Goal: Task Accomplishment & Management: Use online tool/utility

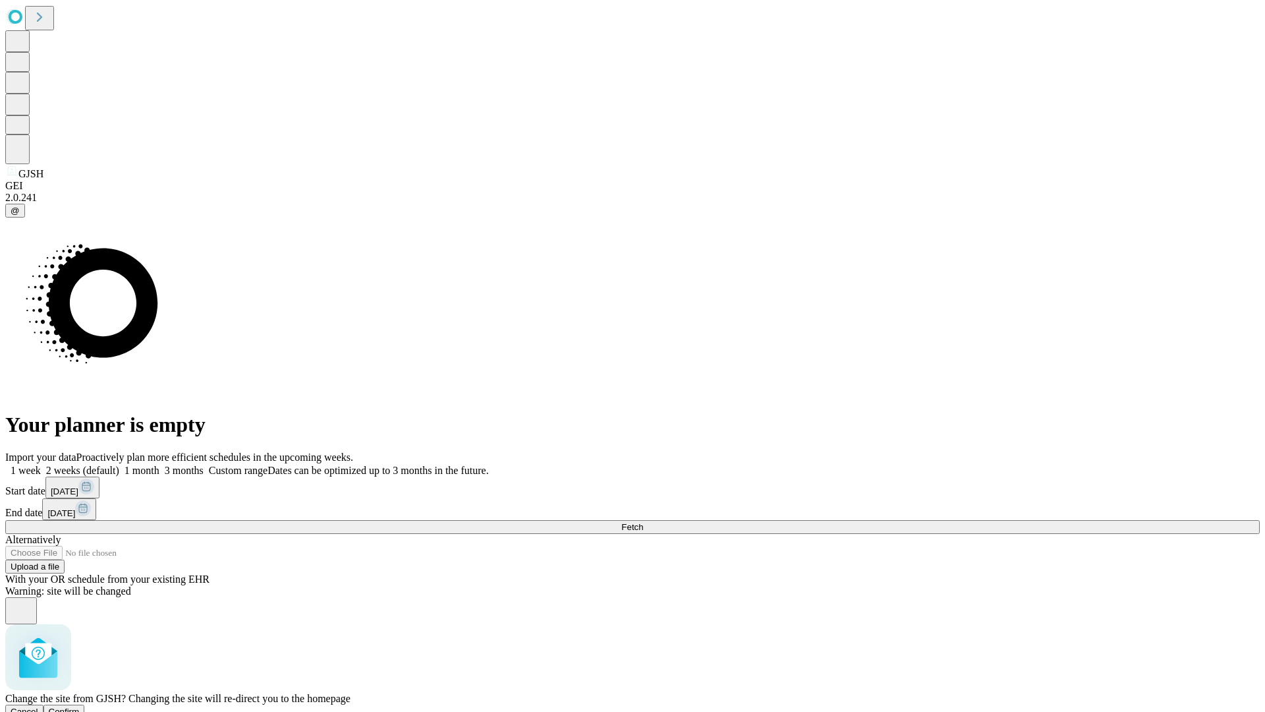
click at [80, 706] on span "Confirm" at bounding box center [64, 711] width 31 height 10
click at [41, 465] on label "1 week" at bounding box center [23, 470] width 36 height 11
click at [643, 522] on span "Fetch" at bounding box center [632, 527] width 22 height 10
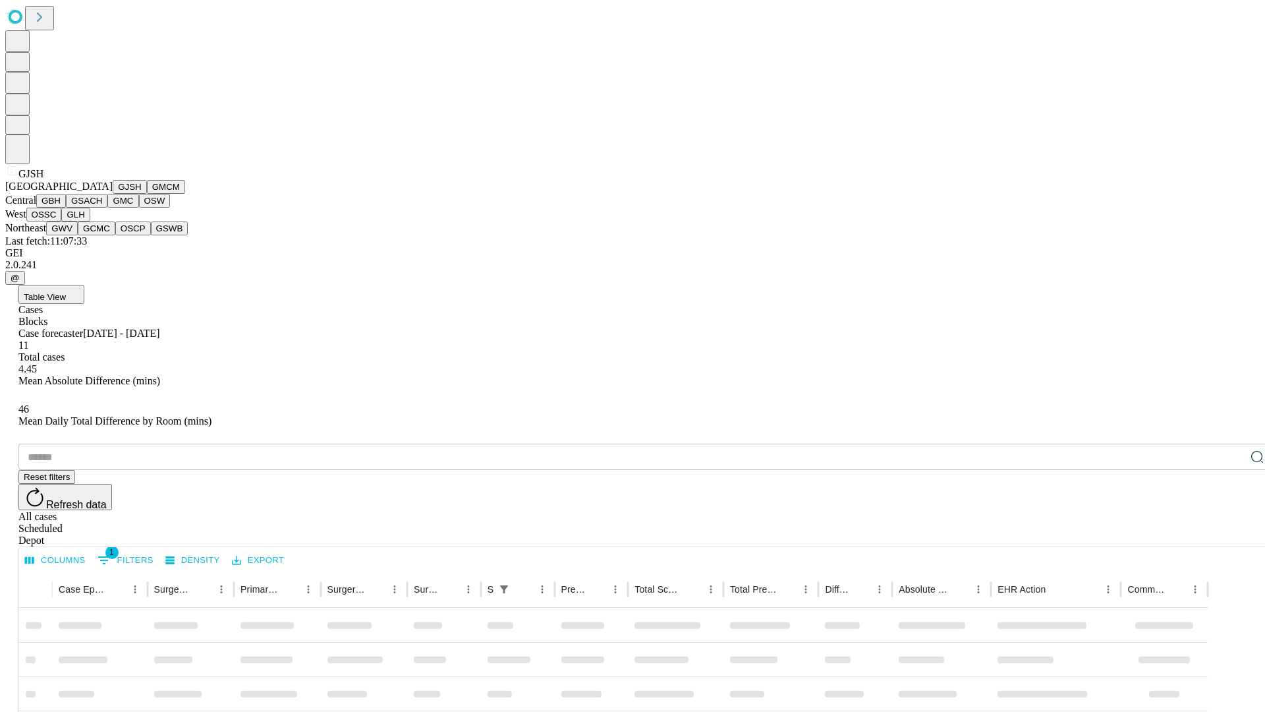
click at [147, 194] on button "GMCM" at bounding box center [166, 187] width 38 height 14
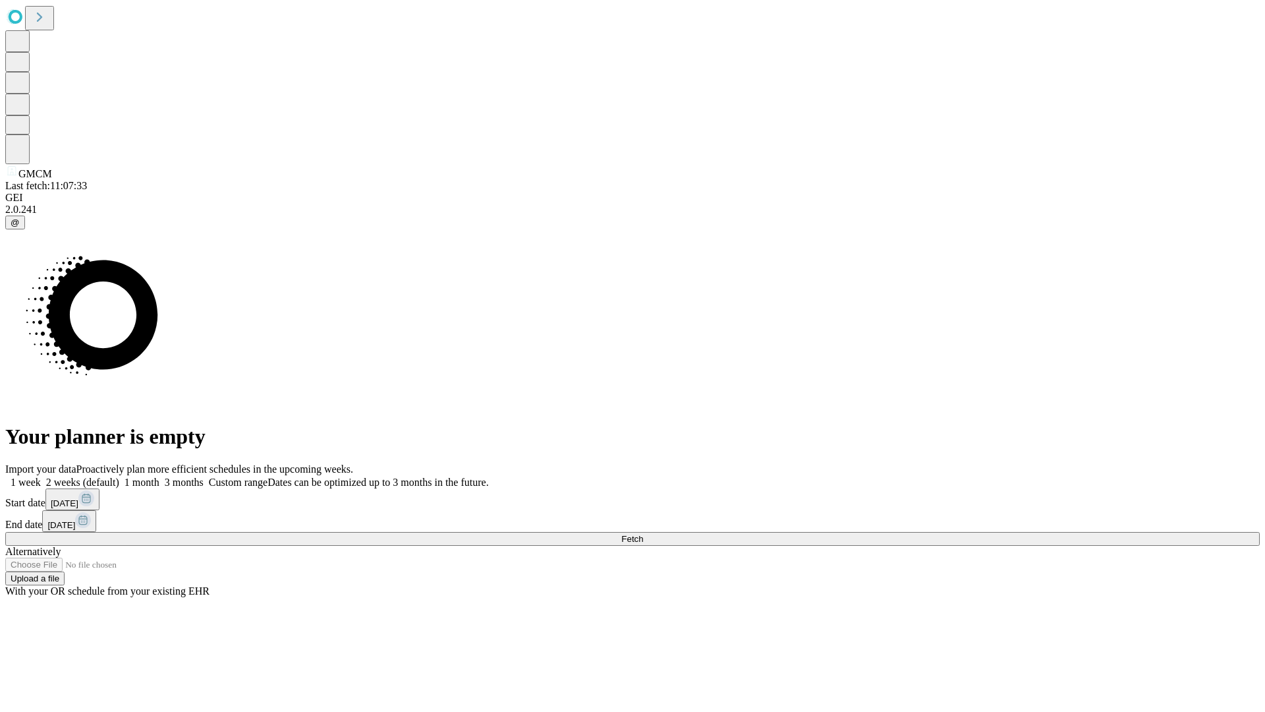
click at [41, 476] on label "1 week" at bounding box center [23, 481] width 36 height 11
click at [643, 534] on span "Fetch" at bounding box center [632, 539] width 22 height 10
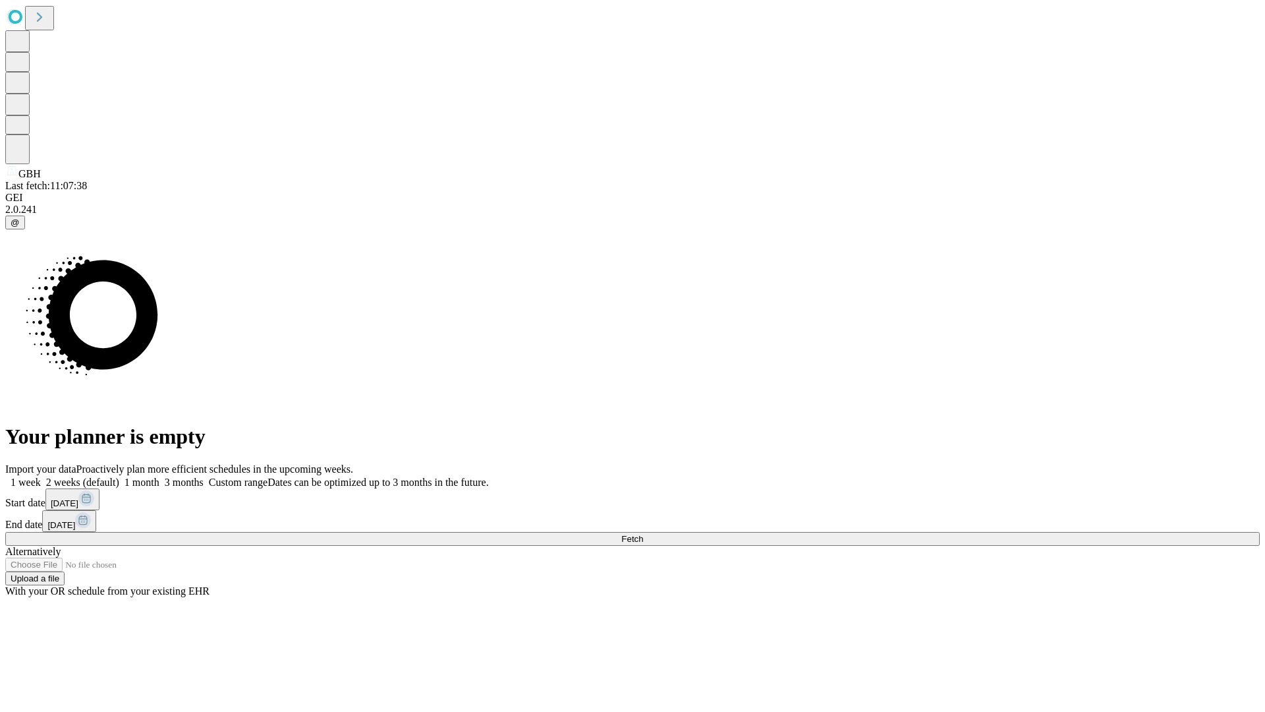
click at [41, 476] on label "1 week" at bounding box center [23, 481] width 36 height 11
click at [643, 534] on span "Fetch" at bounding box center [632, 539] width 22 height 10
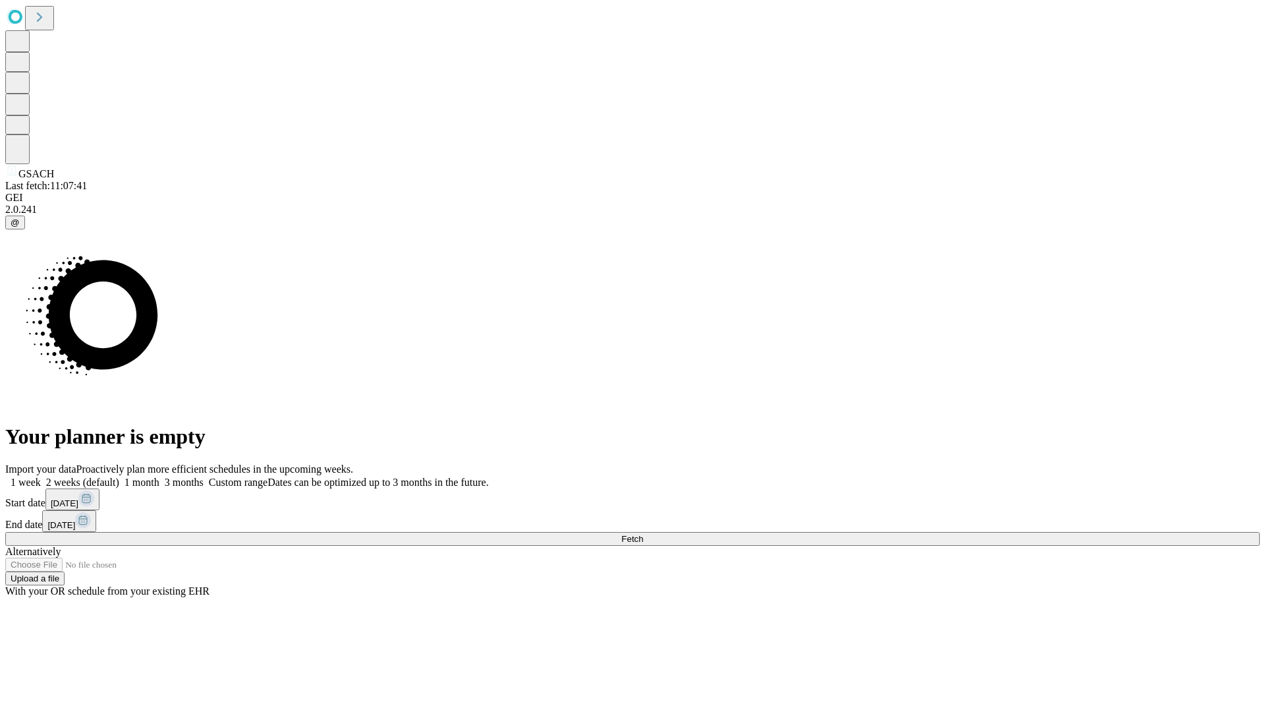
click at [41, 476] on label "1 week" at bounding box center [23, 481] width 36 height 11
click at [643, 534] on span "Fetch" at bounding box center [632, 539] width 22 height 10
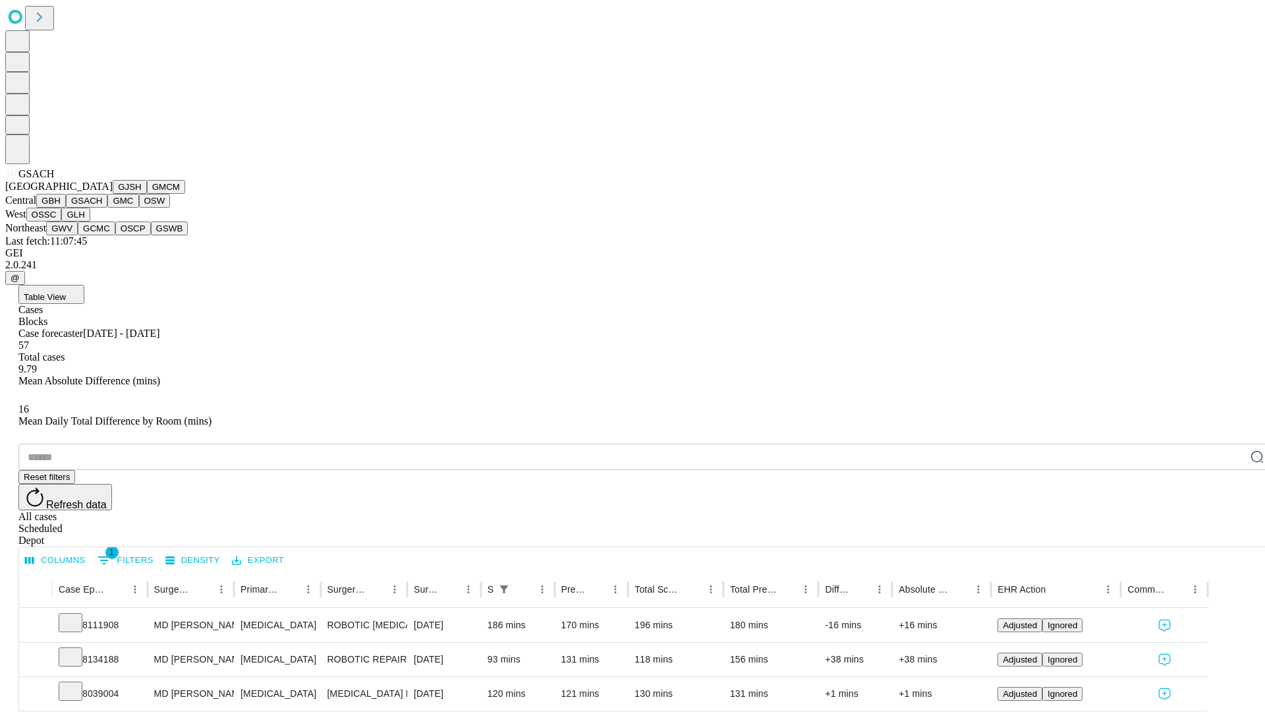
click at [107, 208] on button "GMC" at bounding box center [122, 201] width 31 height 14
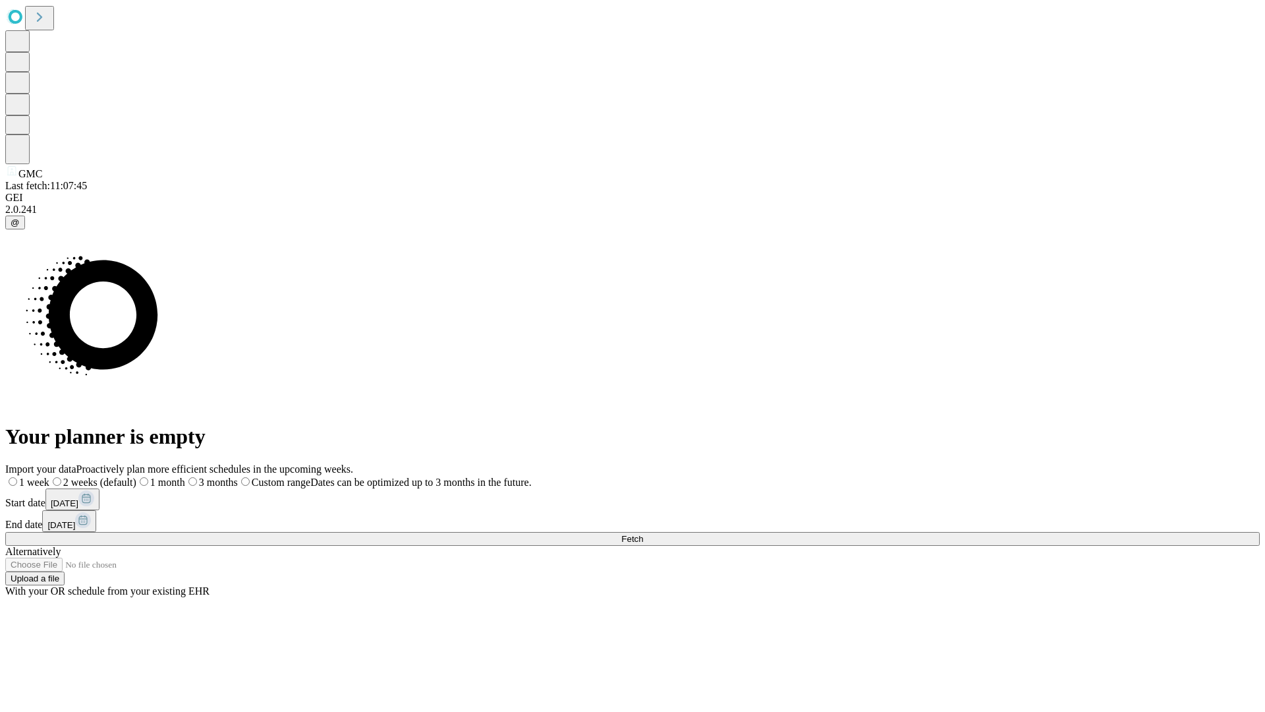
click at [49, 476] on label "1 week" at bounding box center [27, 481] width 44 height 11
click at [643, 534] on span "Fetch" at bounding box center [632, 539] width 22 height 10
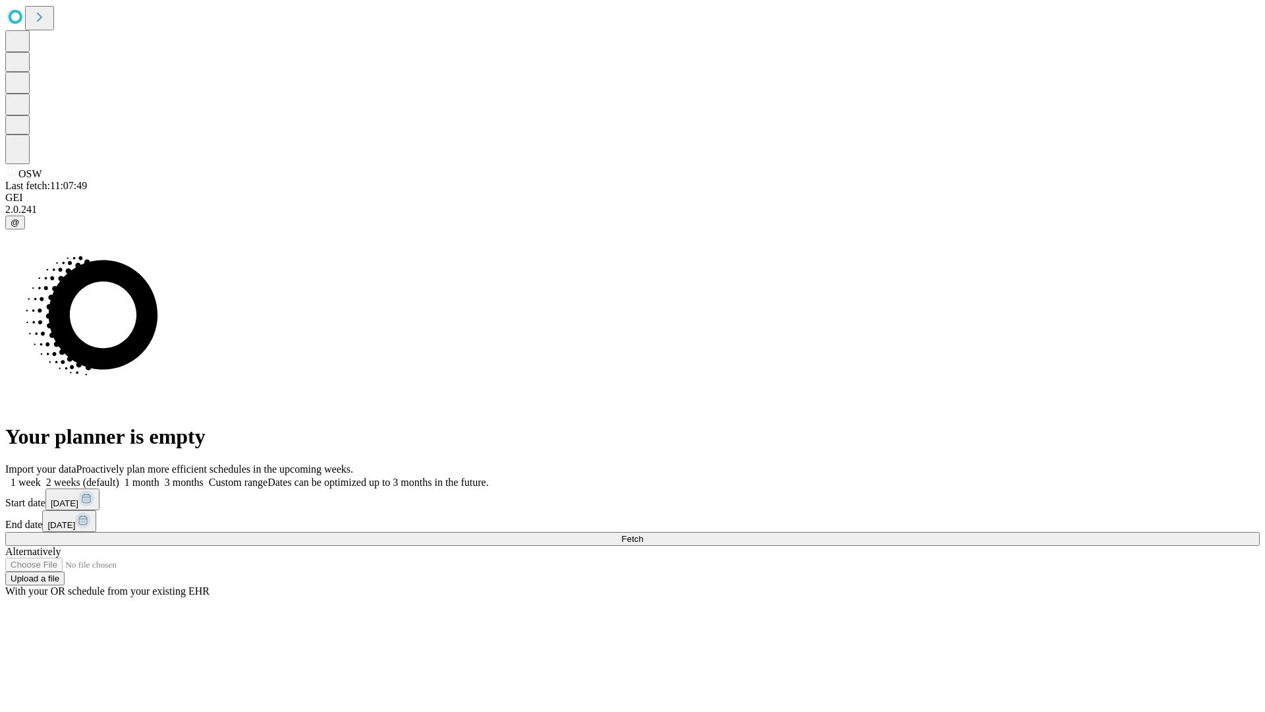
click at [643, 534] on span "Fetch" at bounding box center [632, 539] width 22 height 10
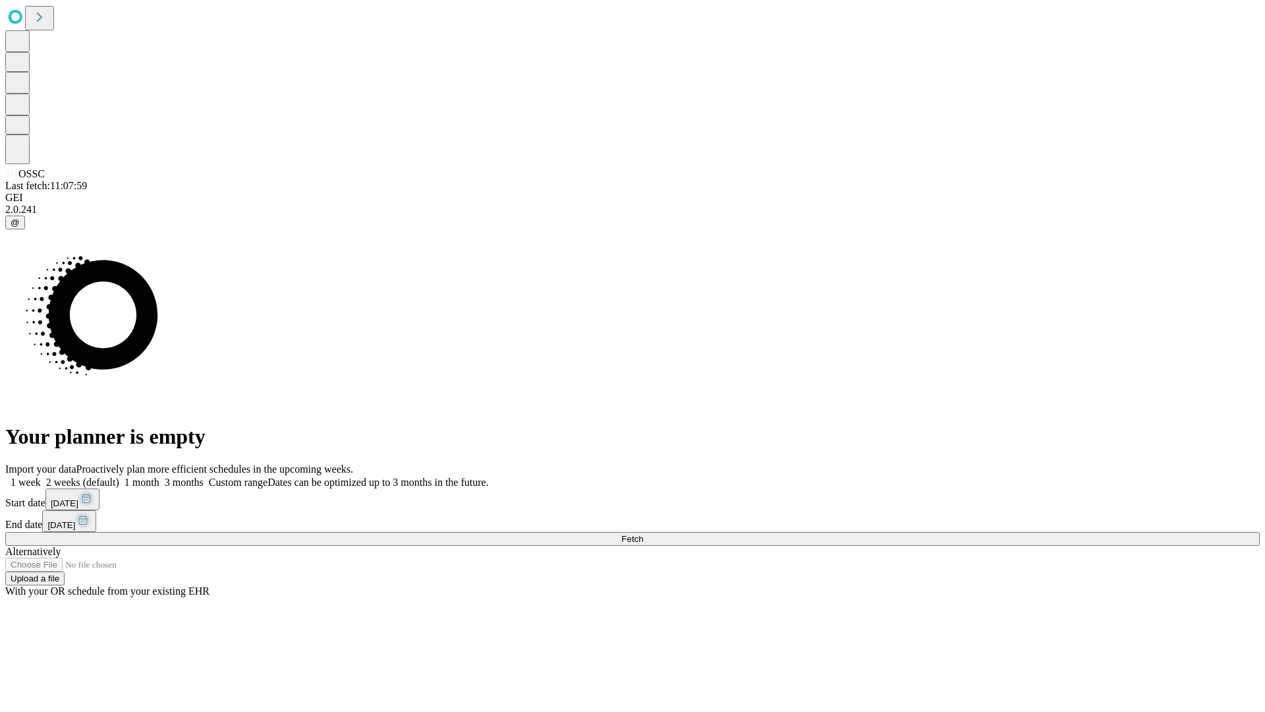
click at [41, 476] on label "1 week" at bounding box center [23, 481] width 36 height 11
click at [643, 534] on span "Fetch" at bounding box center [632, 539] width 22 height 10
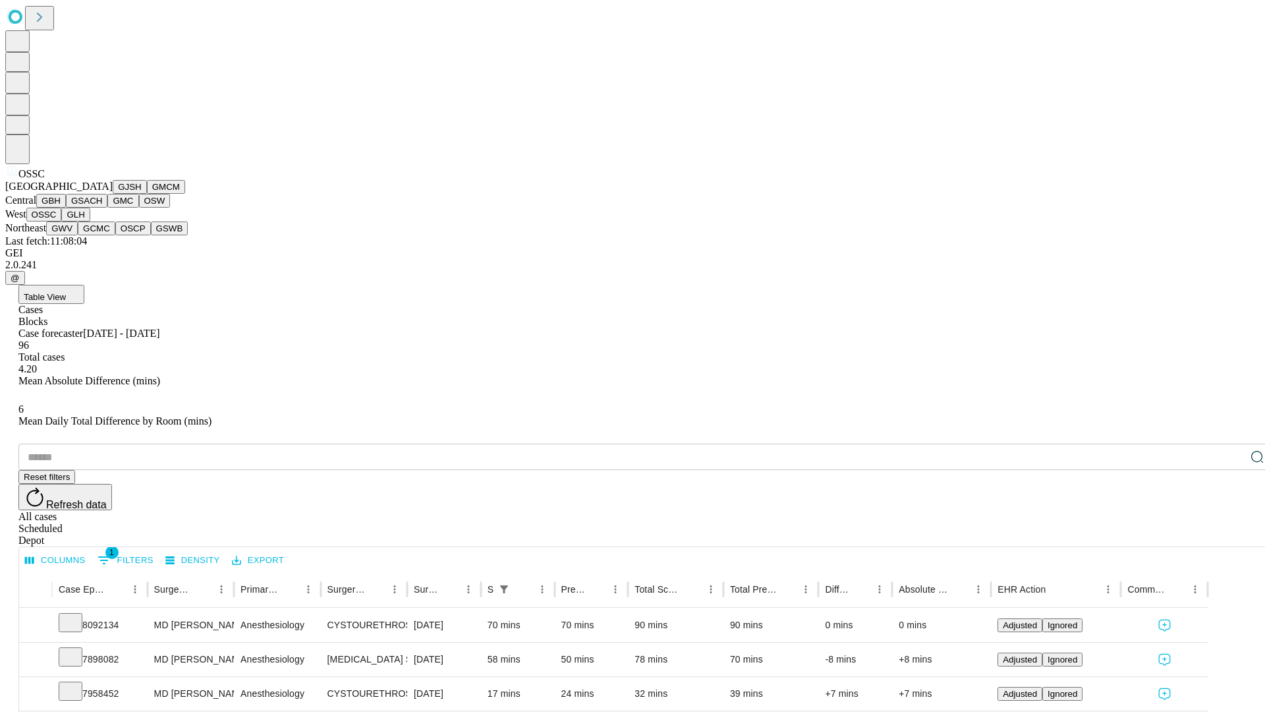
click at [90, 221] on button "GLH" at bounding box center [75, 215] width 28 height 14
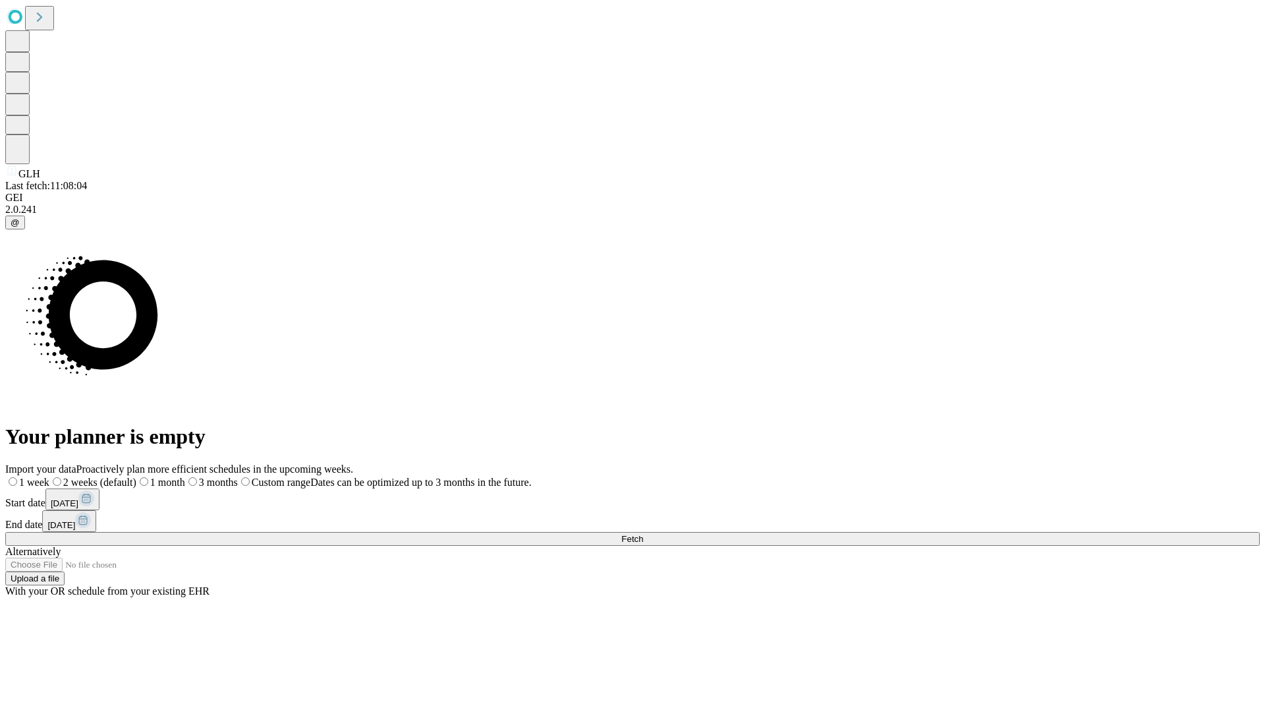
click at [49, 476] on label "1 week" at bounding box center [27, 481] width 44 height 11
click at [643, 534] on span "Fetch" at bounding box center [632, 539] width 22 height 10
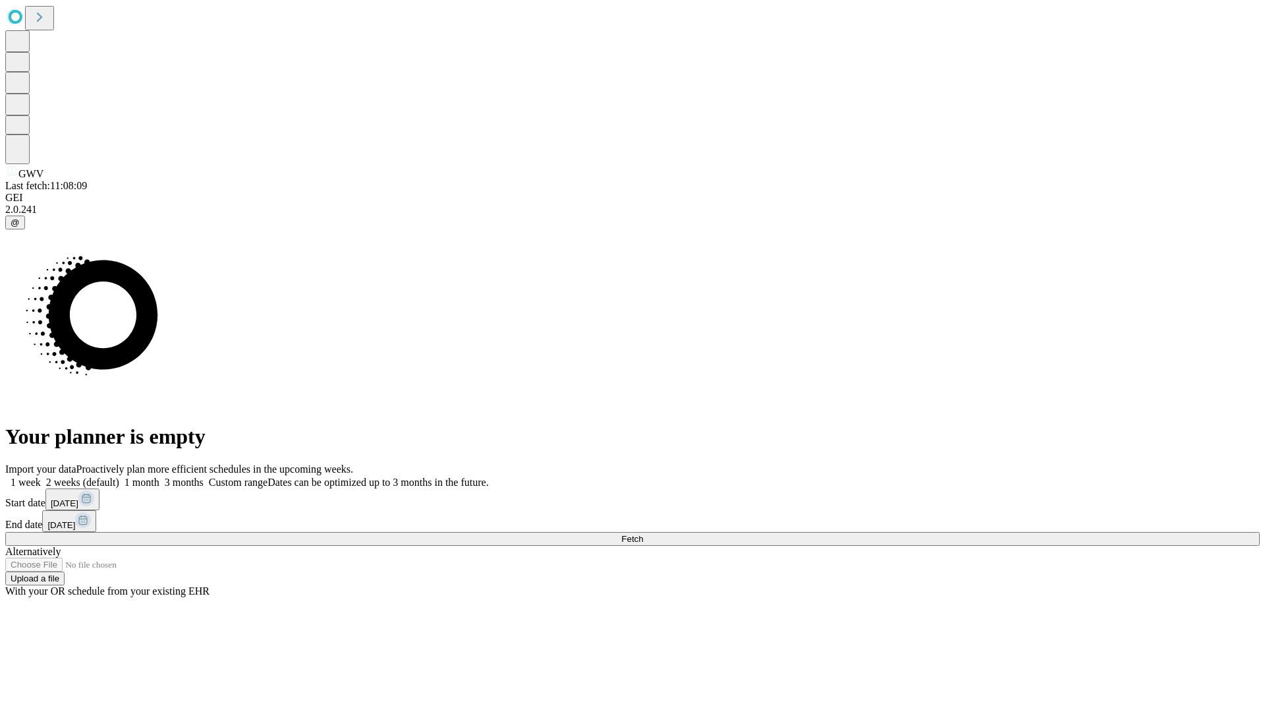
click at [41, 476] on label "1 week" at bounding box center [23, 481] width 36 height 11
click at [643, 534] on span "Fetch" at bounding box center [632, 539] width 22 height 10
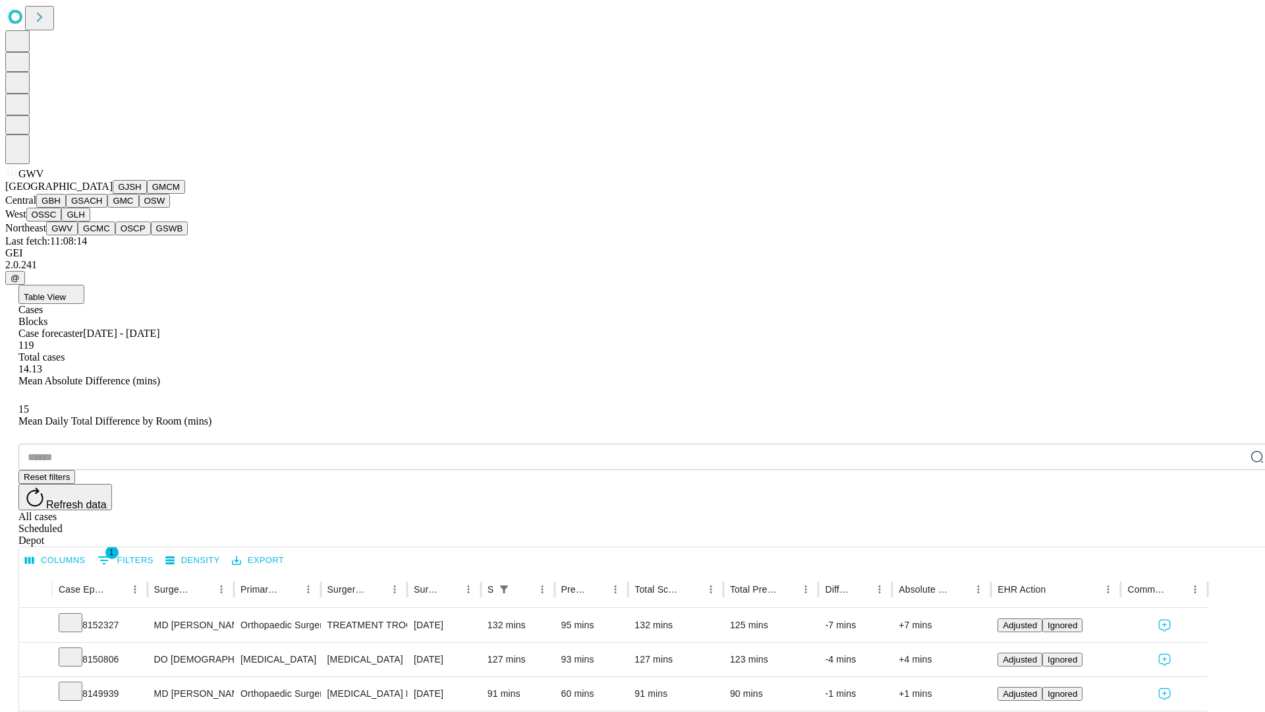
click at [102, 235] on button "GCMC" at bounding box center [97, 228] width 38 height 14
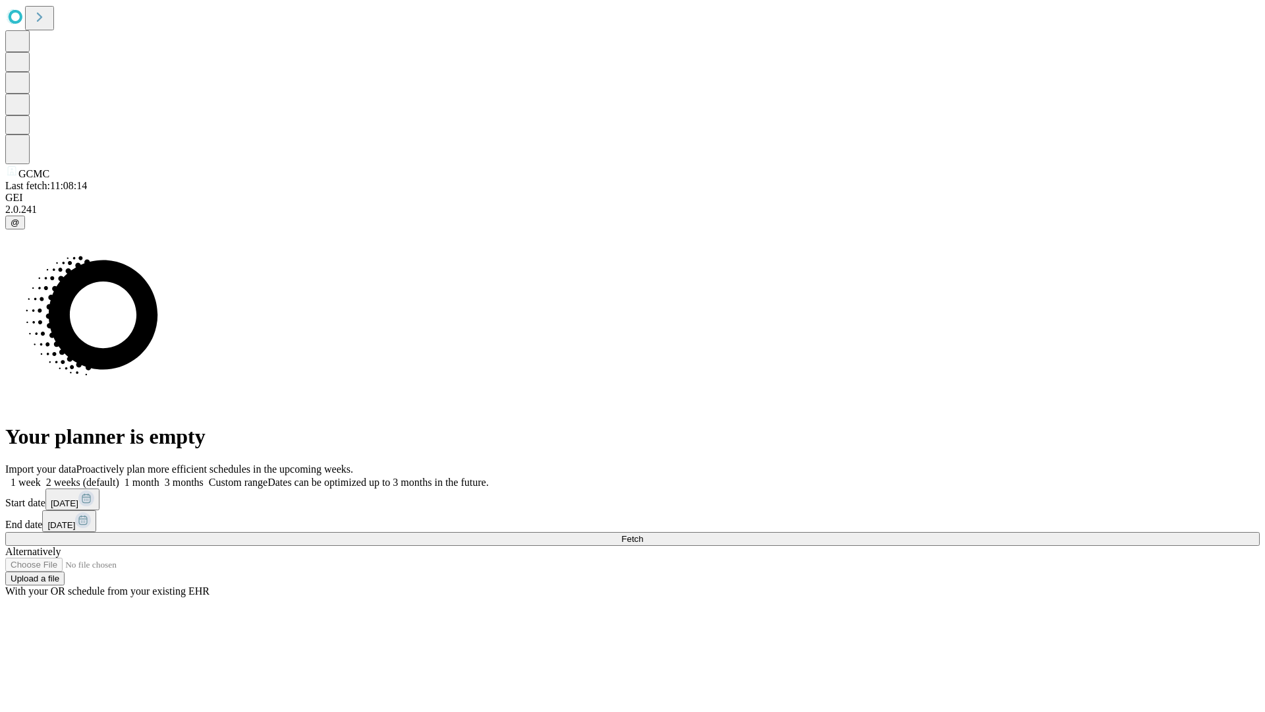
click at [643, 534] on span "Fetch" at bounding box center [632, 539] width 22 height 10
click at [41, 476] on label "1 week" at bounding box center [23, 481] width 36 height 11
click at [643, 534] on span "Fetch" at bounding box center [632, 539] width 22 height 10
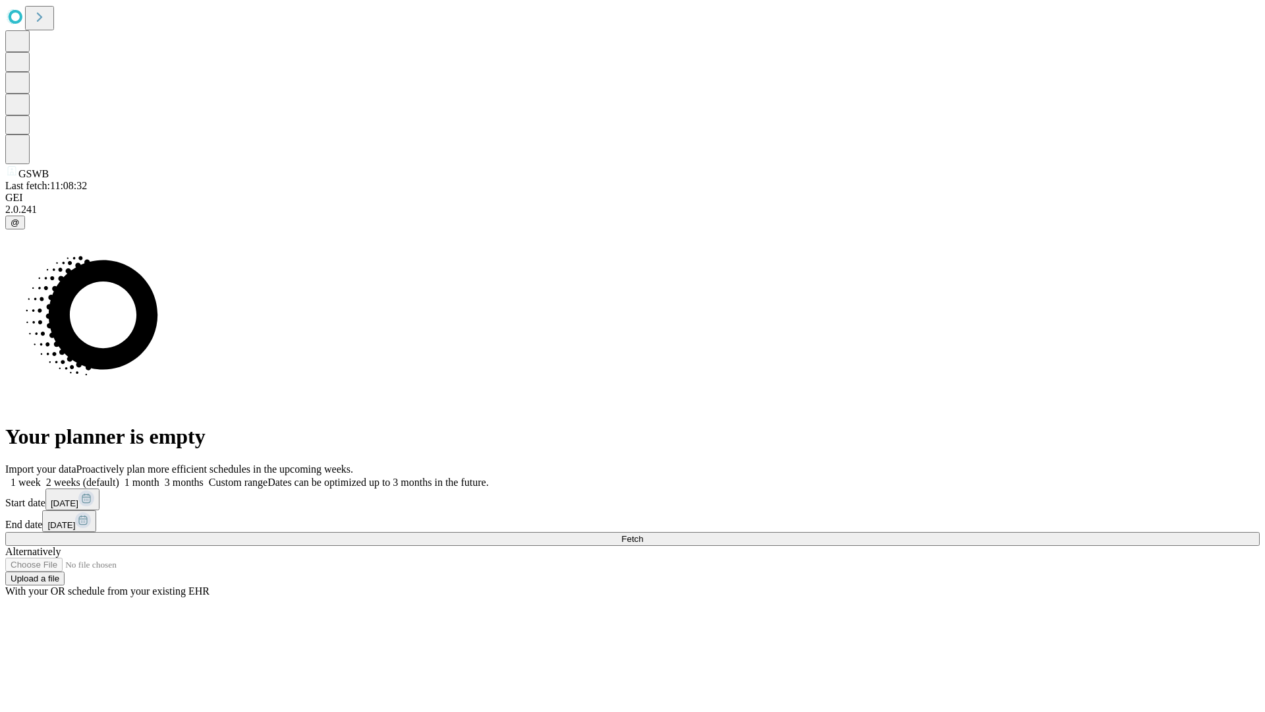
click at [41, 476] on label "1 week" at bounding box center [23, 481] width 36 height 11
click at [643, 534] on span "Fetch" at bounding box center [632, 539] width 22 height 10
